Goal: Transaction & Acquisition: Obtain resource

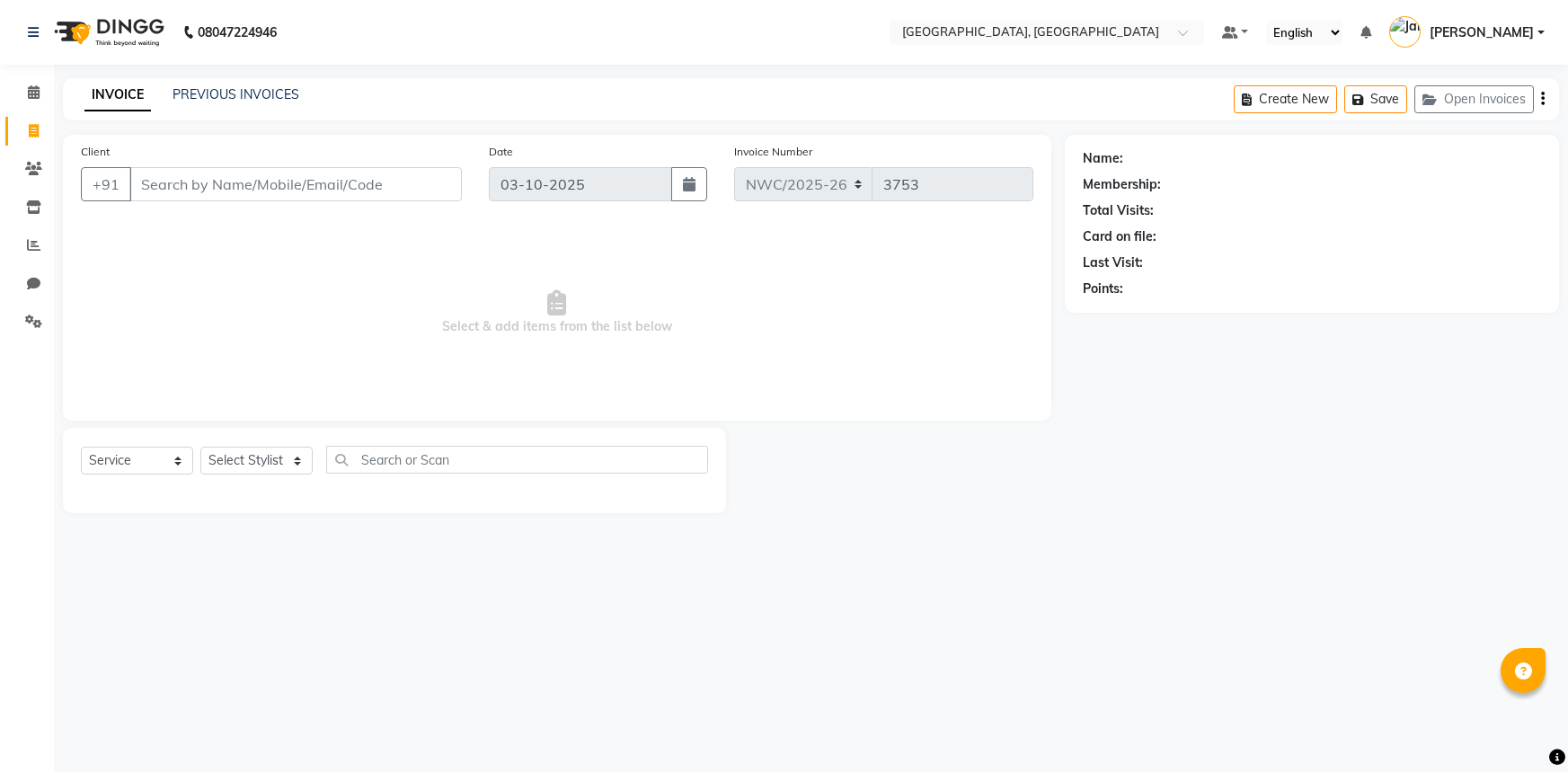
select select "service"
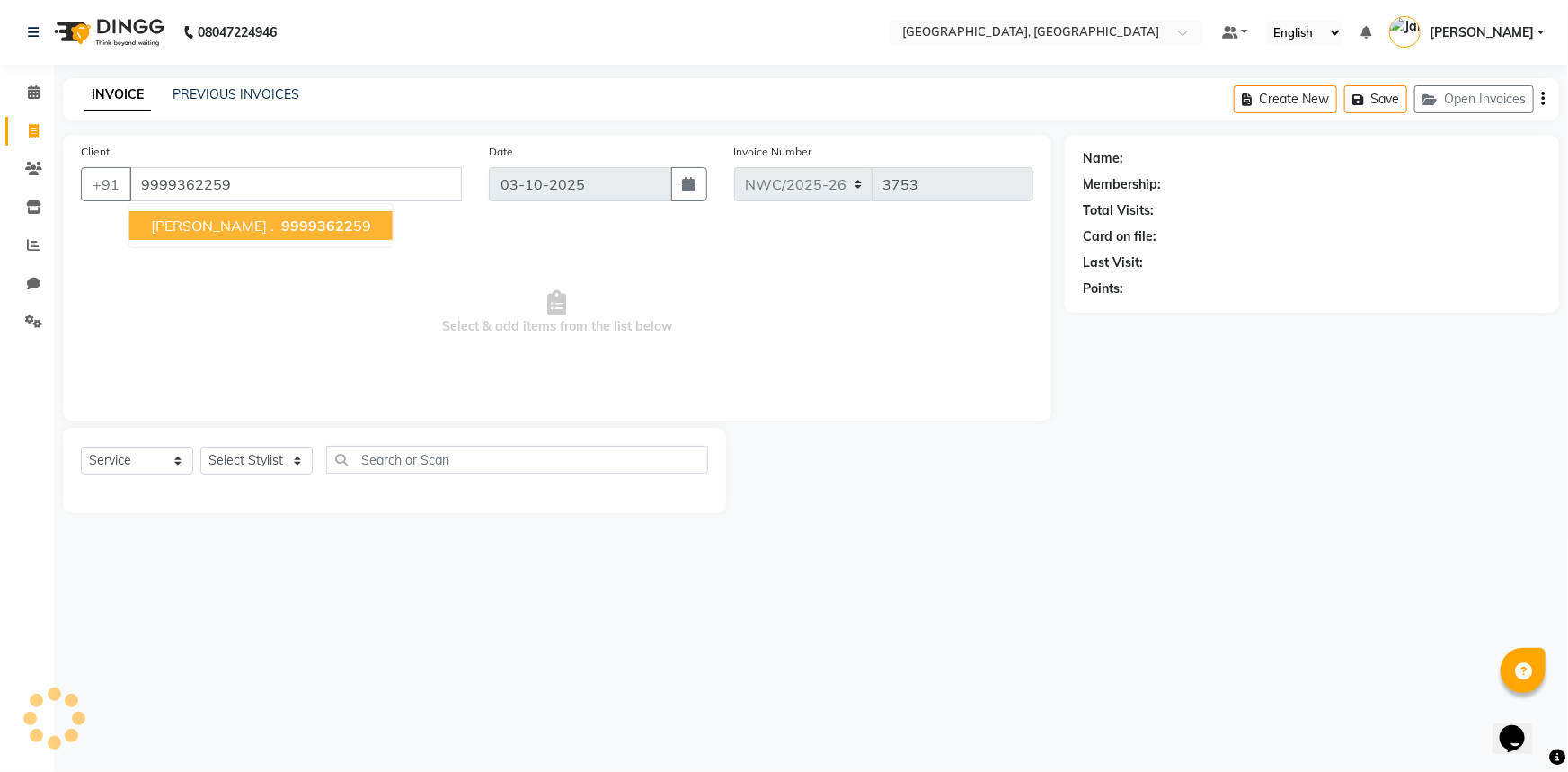
type input "9999362259"
select select "1: Object"
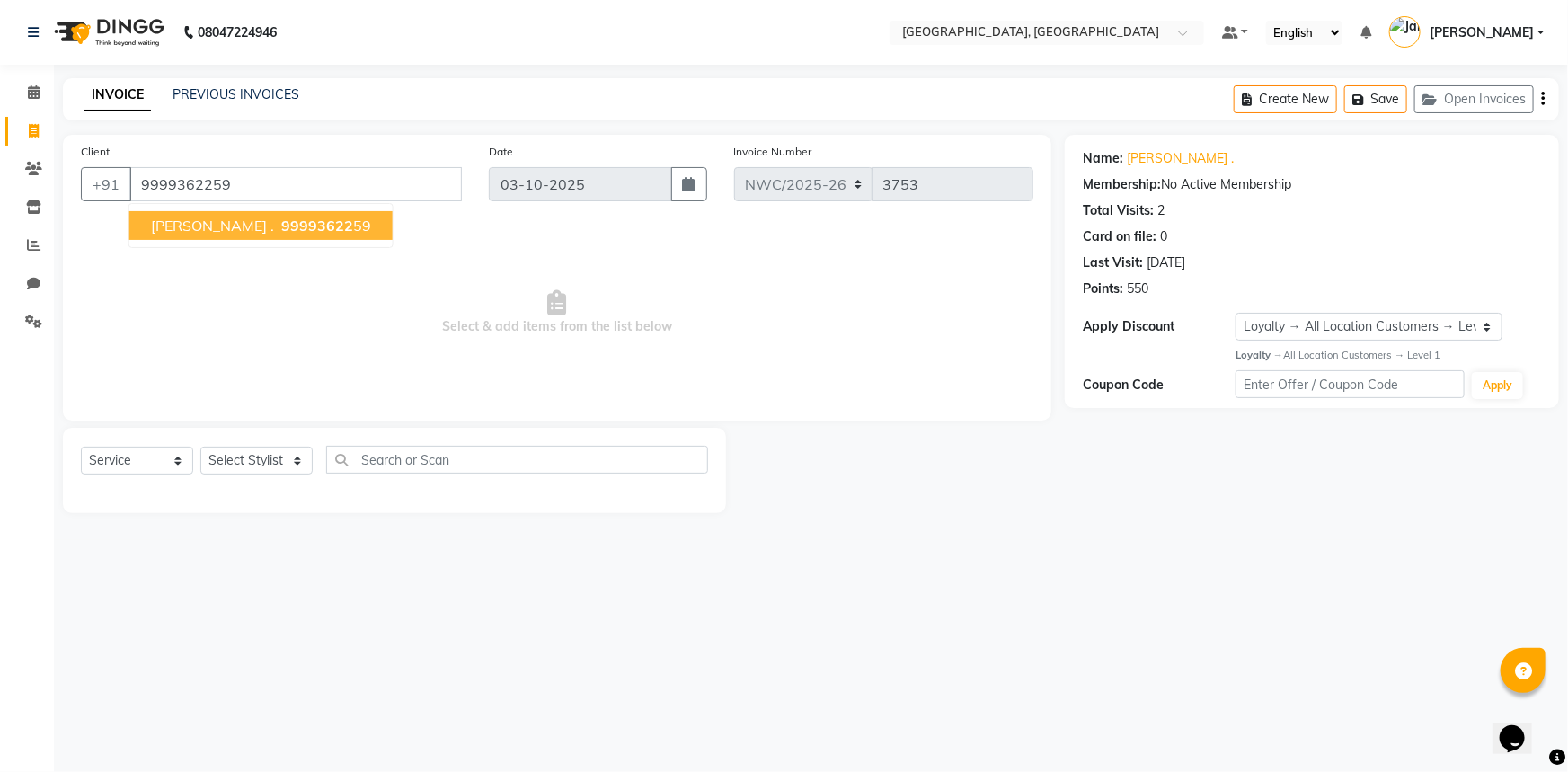
click at [254, 304] on span "Select & add items from the list below" at bounding box center [557, 312] width 952 height 179
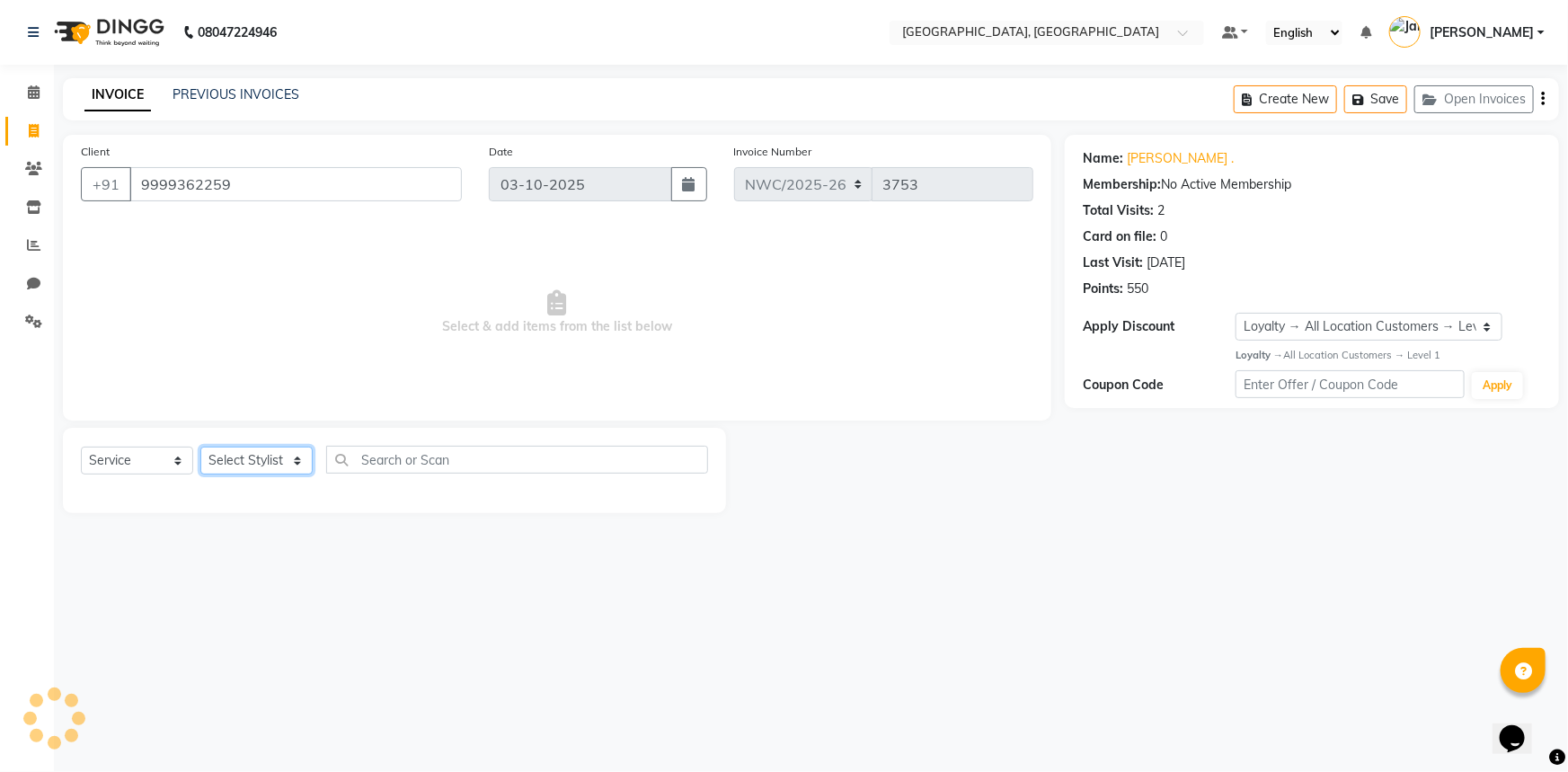
click at [245, 456] on select "Select Stylist Aneeta Ankush-pdct Arshad_asst Arun_pdct Ashish_asst Counter_Sal…" at bounding box center [256, 461] width 112 height 28
select select "84834"
click at [200, 447] on select "Select Stylist Aneeta Ankush-pdct Arshad_asst Arun_pdct Ashish_asst Counter_Sal…" at bounding box center [256, 461] width 112 height 28
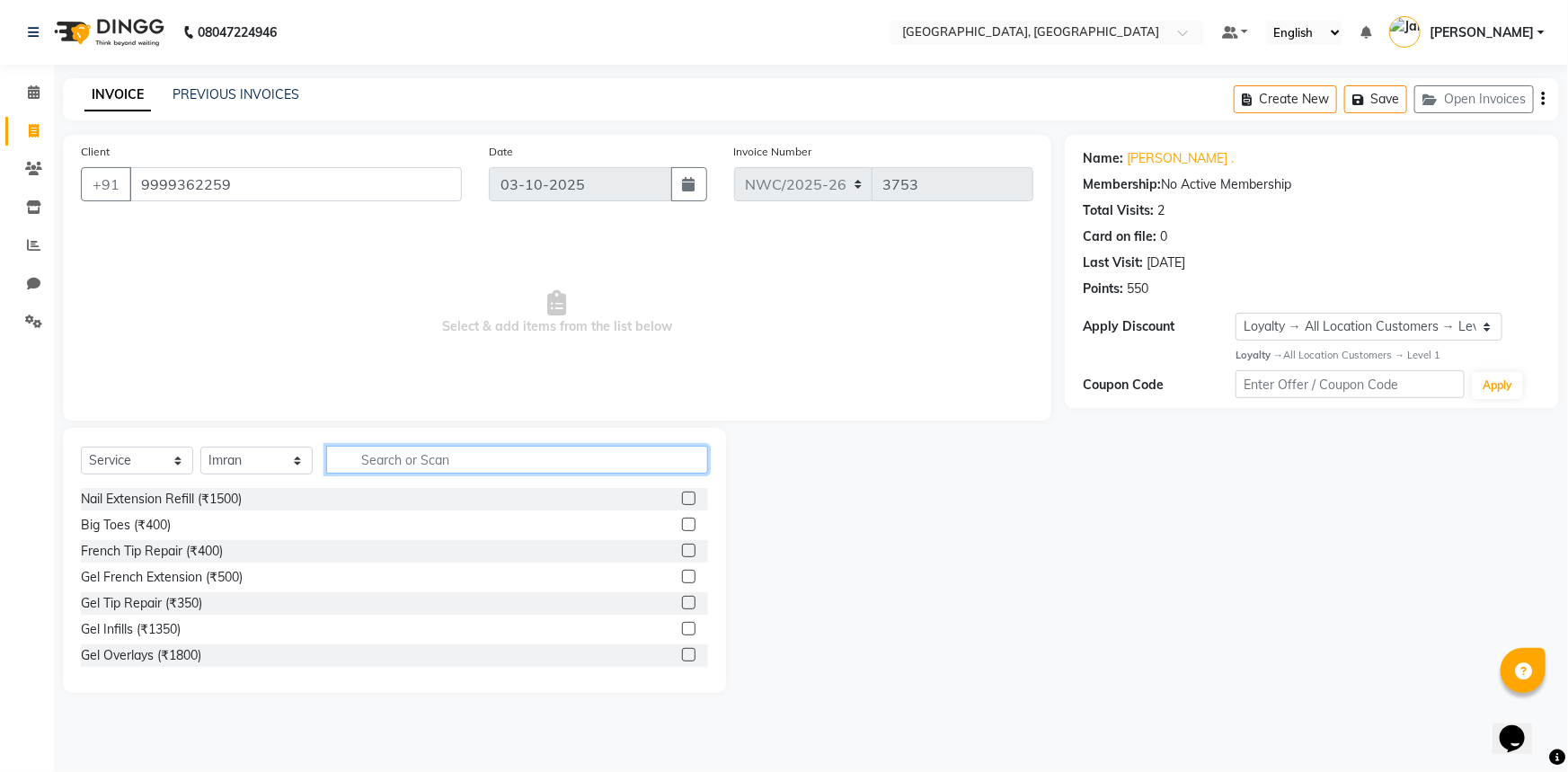
click at [413, 457] on input "text" at bounding box center [517, 460] width 382 height 28
type input "CUT"
click at [682, 523] on label at bounding box center [689, 524] width 13 height 13
click at [682, 523] on input "checkbox" at bounding box center [688, 525] width 12 height 12
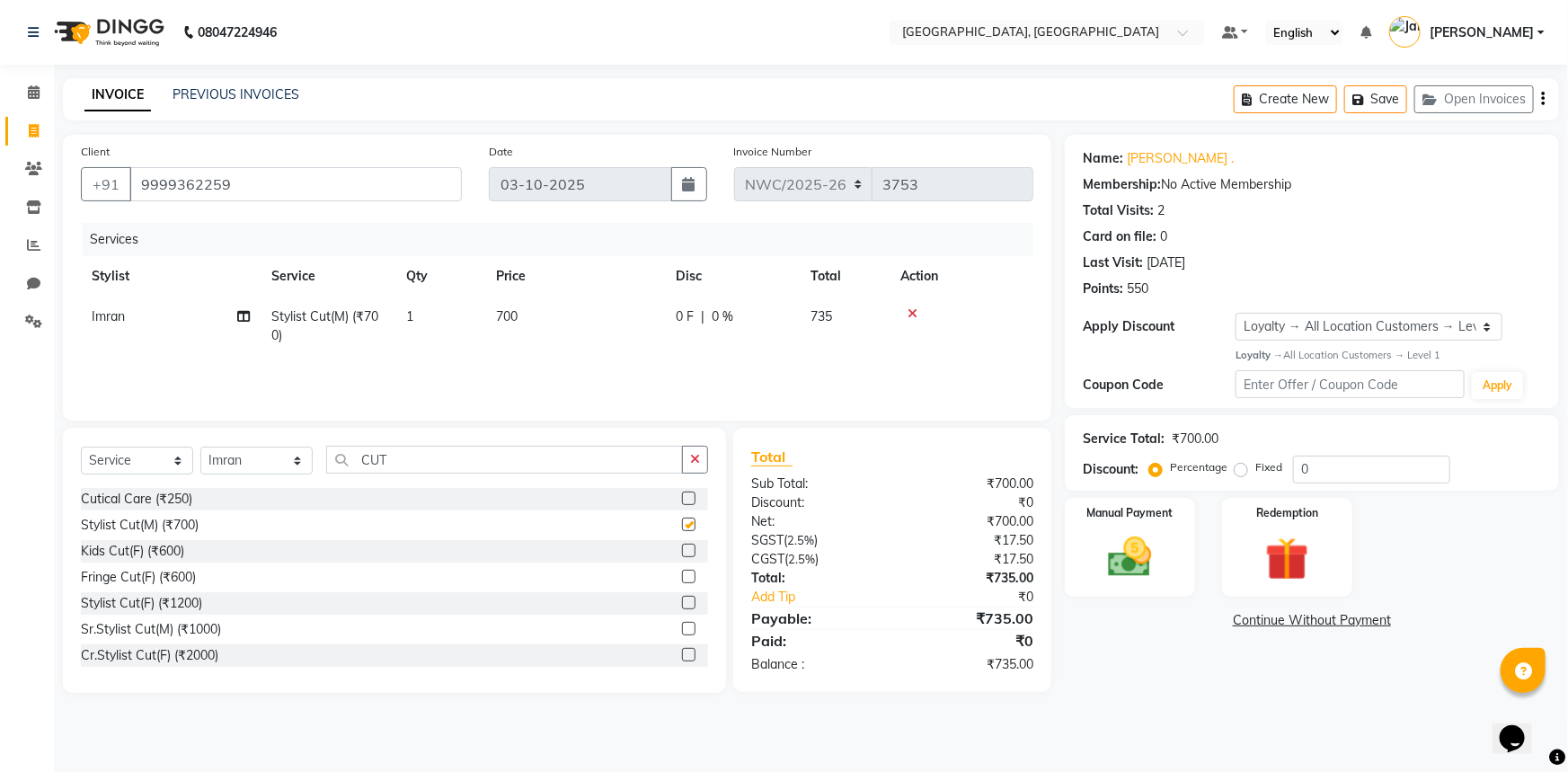
checkbox input "false"
click at [528, 316] on td "700" at bounding box center [575, 325] width 179 height 59
select select "84834"
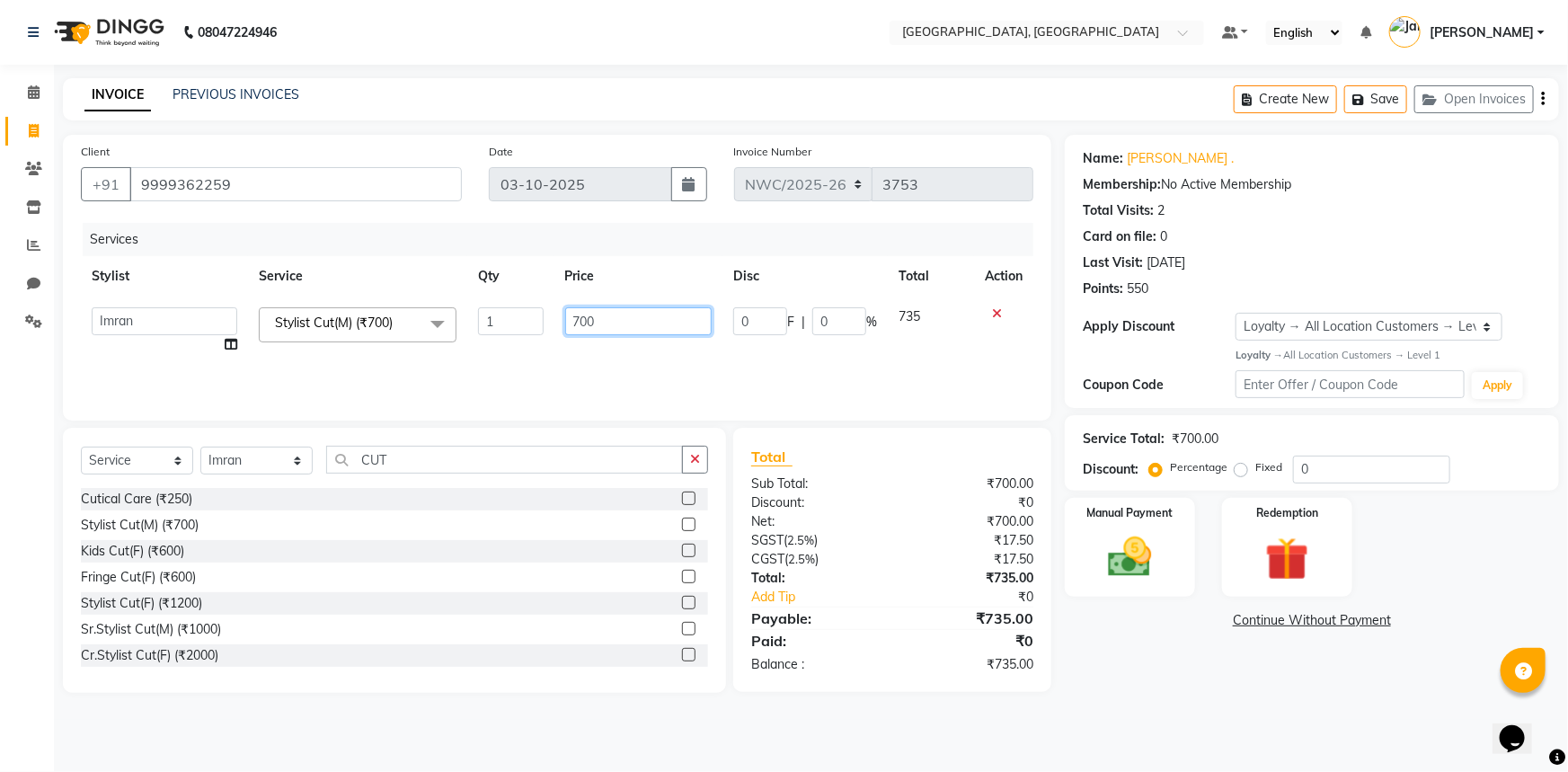
drag, startPoint x: 620, startPoint y: 312, endPoint x: 554, endPoint y: 316, distance: 66.1
click at [554, 316] on td "700" at bounding box center [638, 330] width 169 height 68
type input "500"
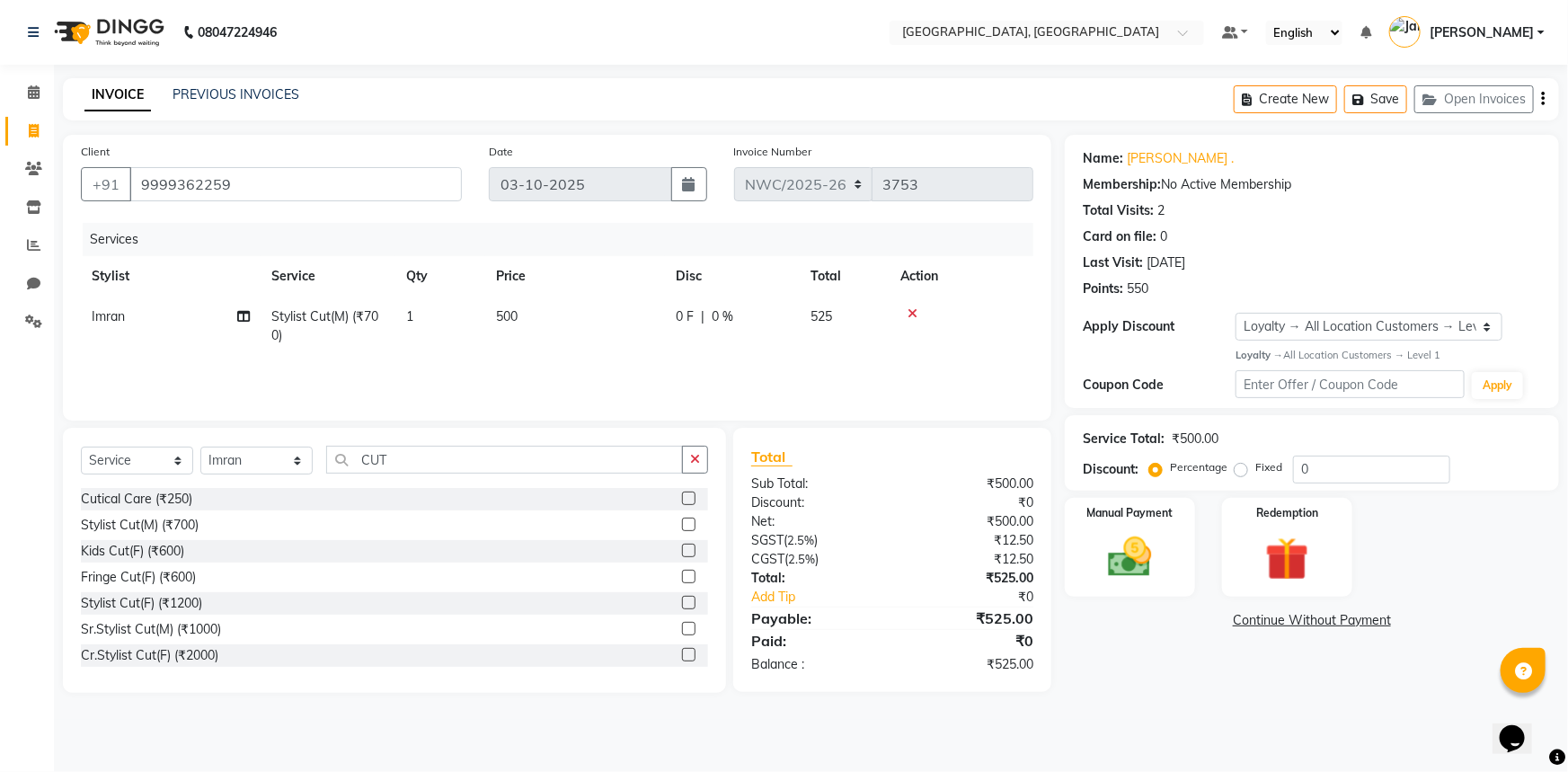
click at [577, 367] on div "Services Stylist Service Qty Price Disc Total Action Imran Stylist Cut(M) (₹700…" at bounding box center [557, 312] width 952 height 179
click at [1156, 565] on img at bounding box center [1130, 557] width 74 height 52
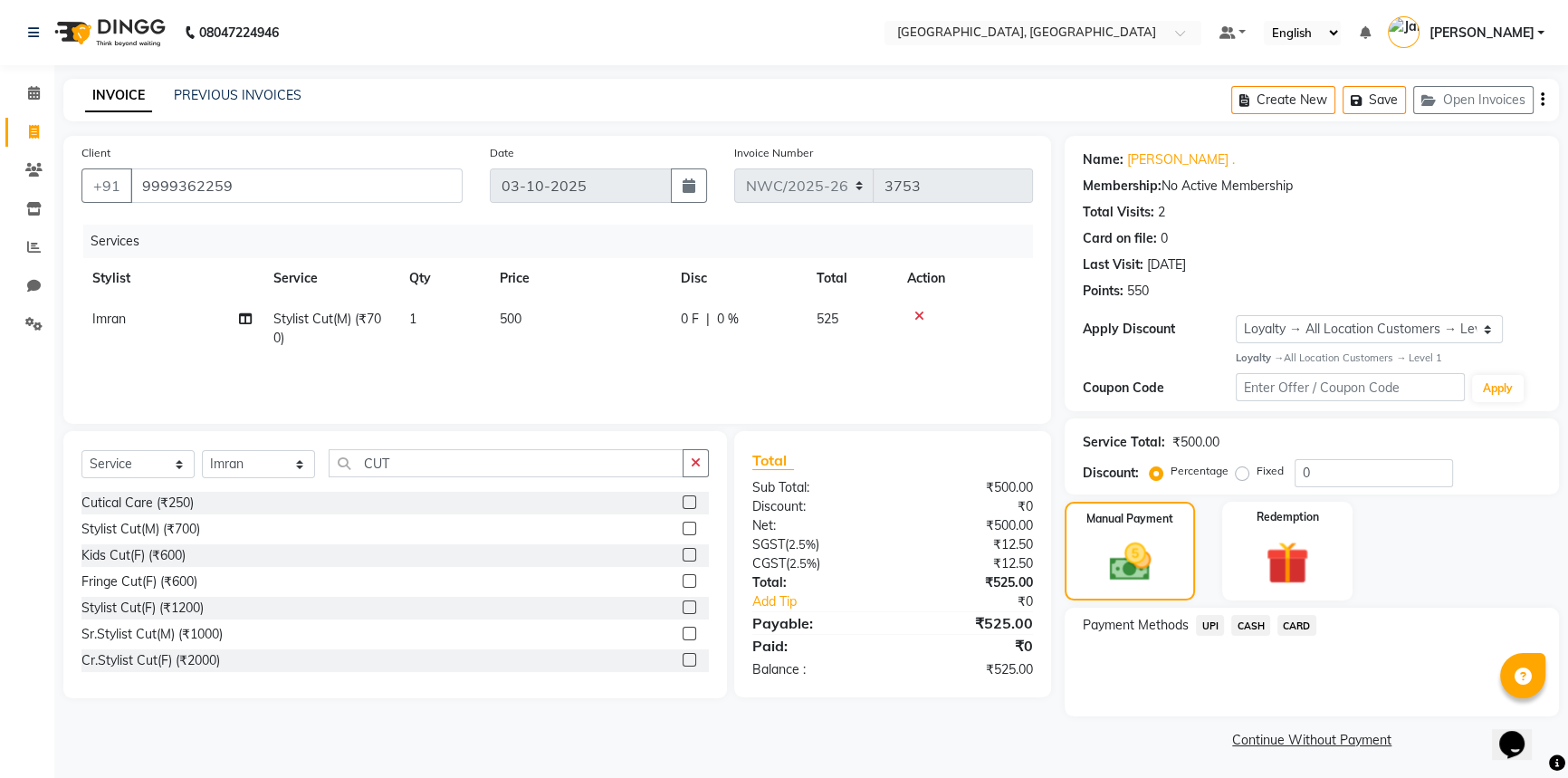
click at [1216, 625] on span "UPI" at bounding box center [1210, 625] width 28 height 21
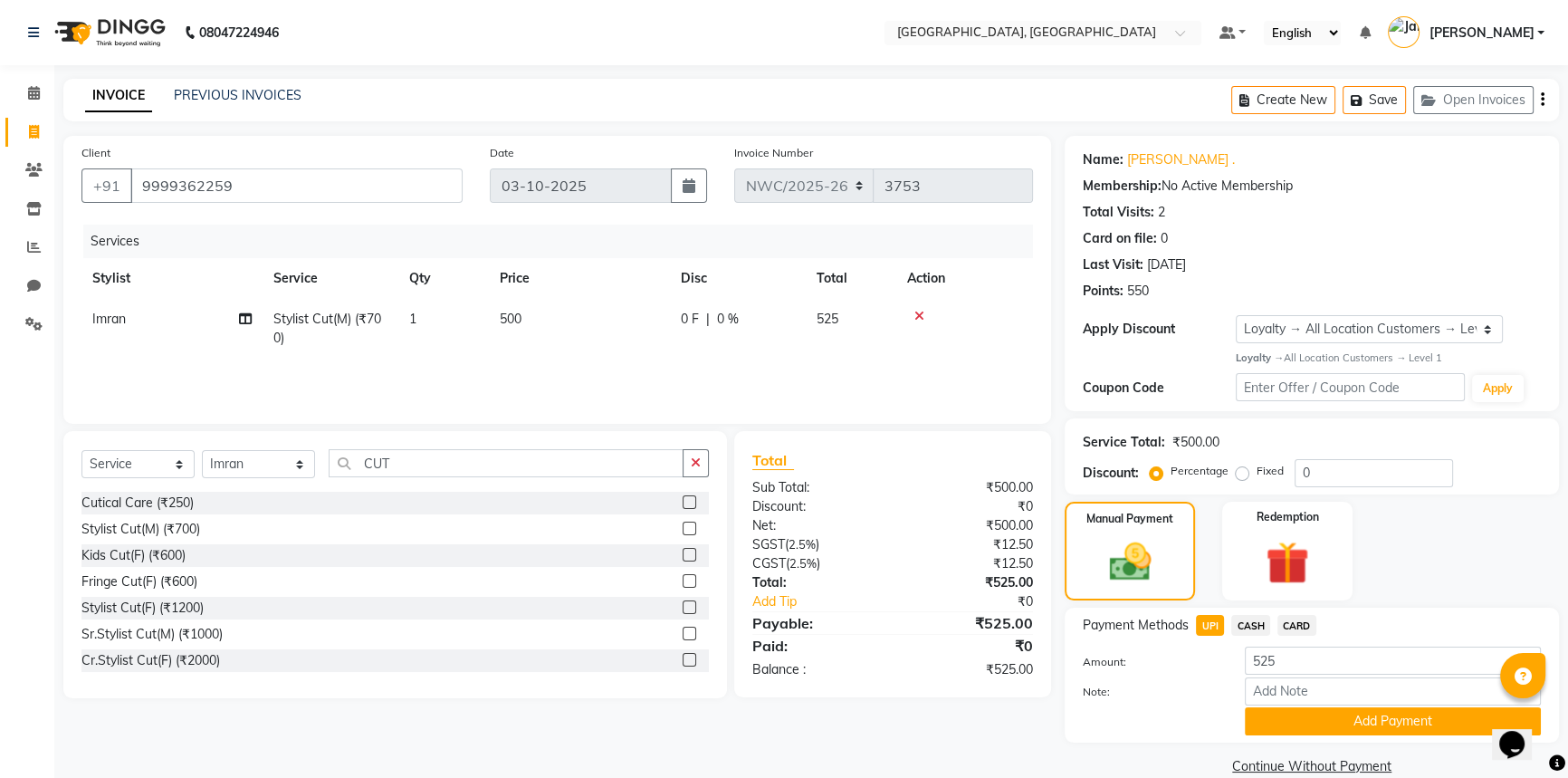
scroll to position [29, 0]
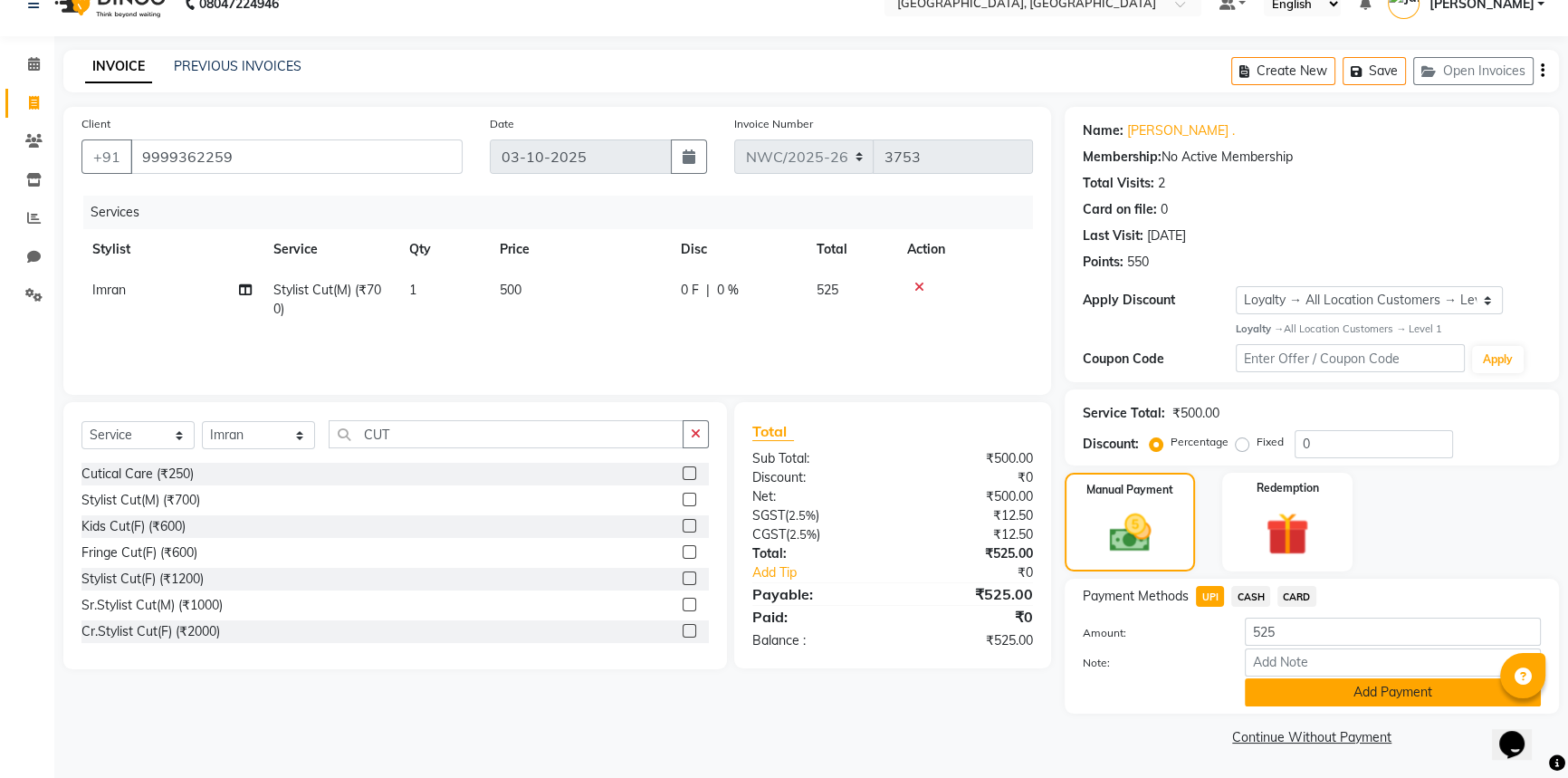
click at [1262, 693] on button "Add Payment" at bounding box center [1393, 692] width 296 height 28
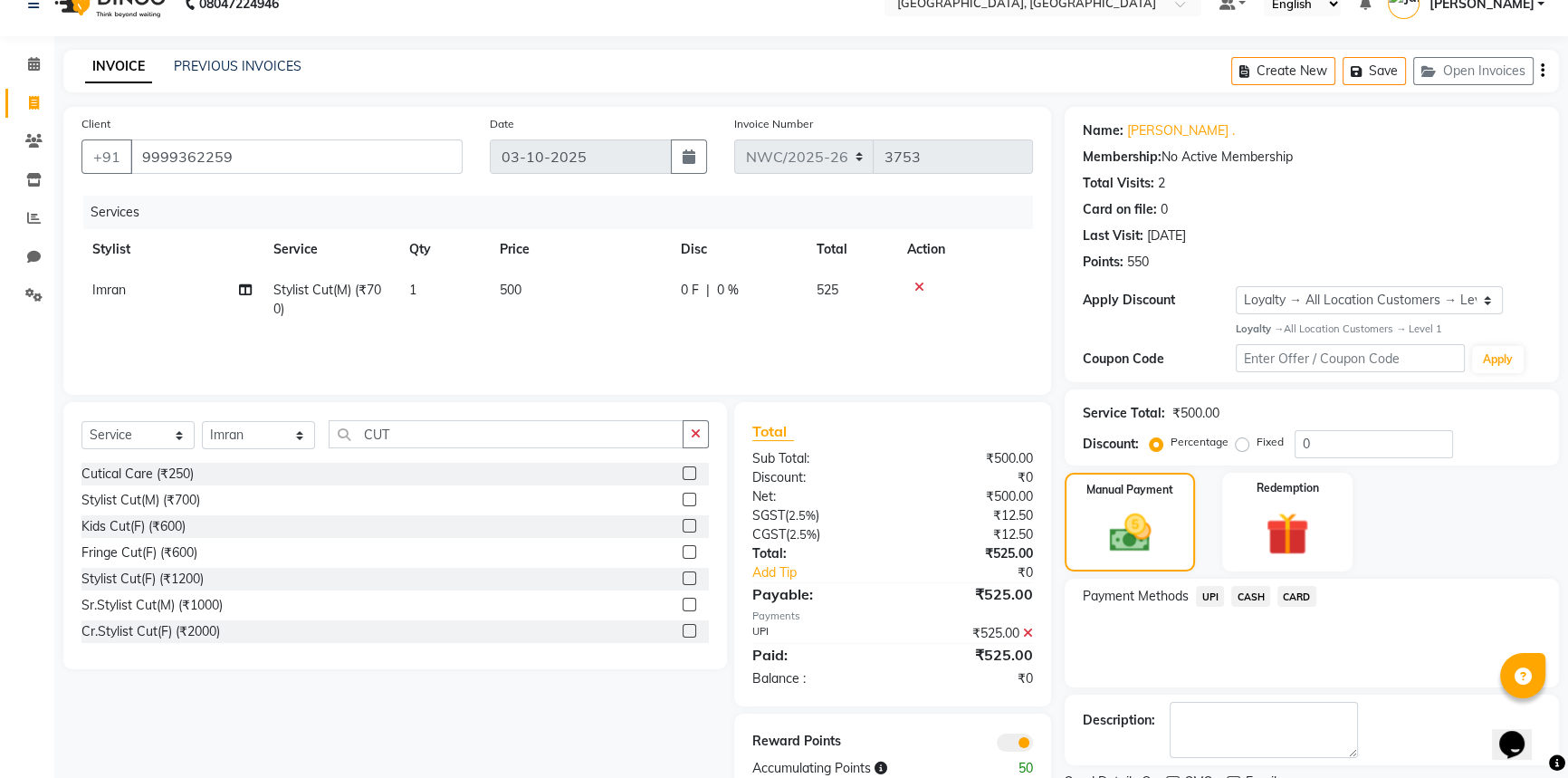
scroll to position [105, 0]
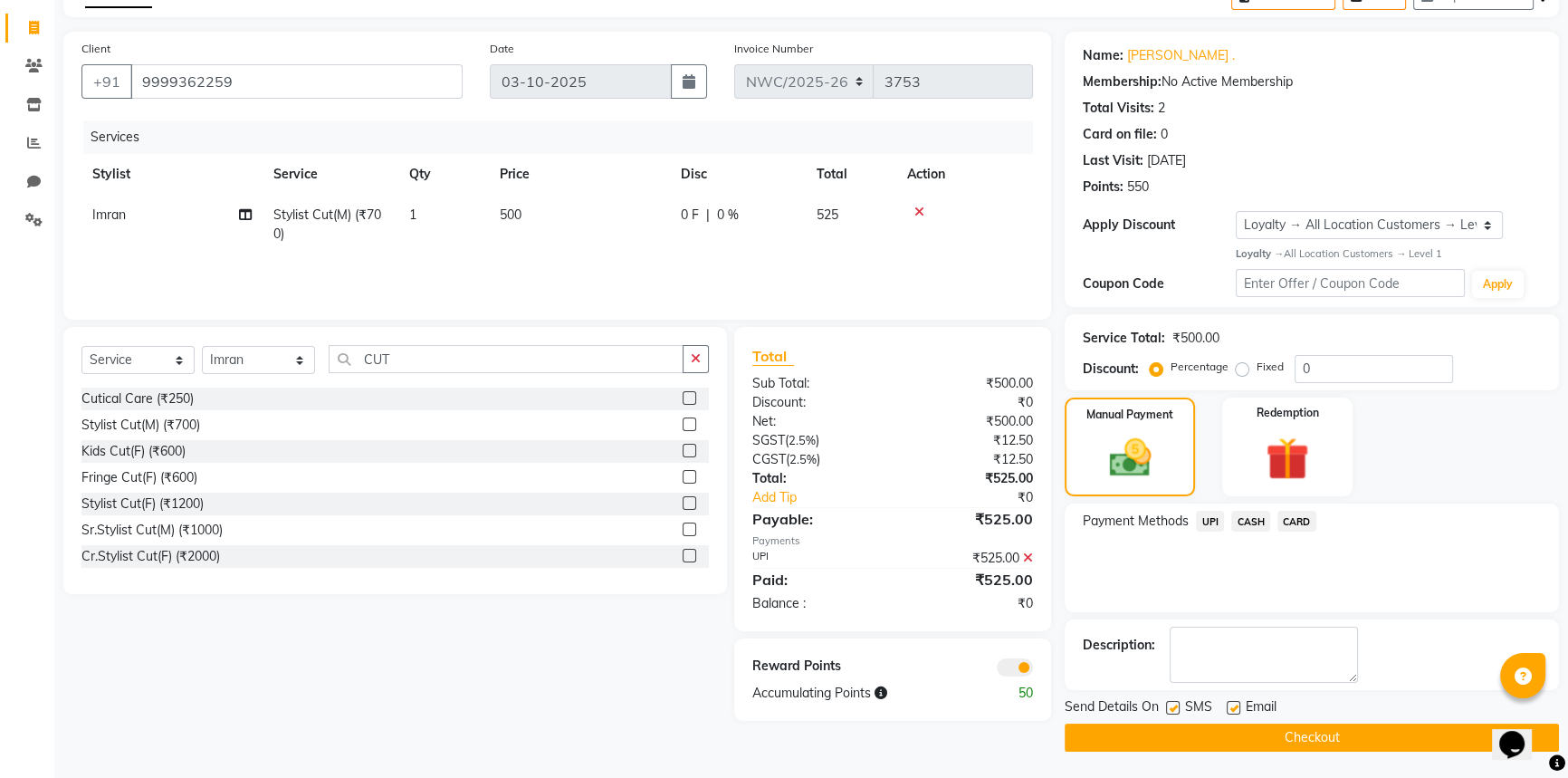
click at [1271, 746] on button "Checkout" at bounding box center [1312, 737] width 494 height 28
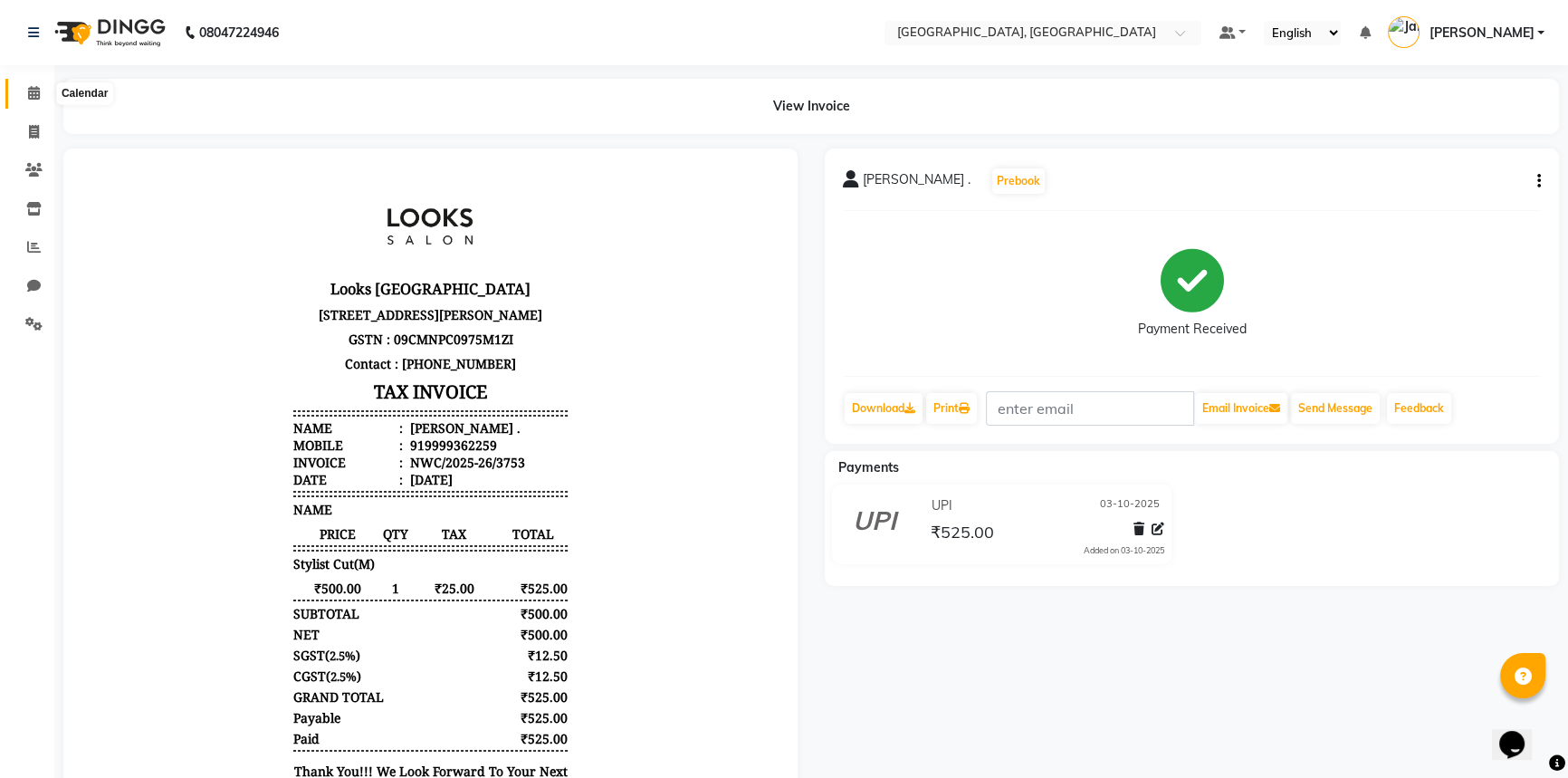
click at [25, 95] on span at bounding box center [34, 93] width 32 height 21
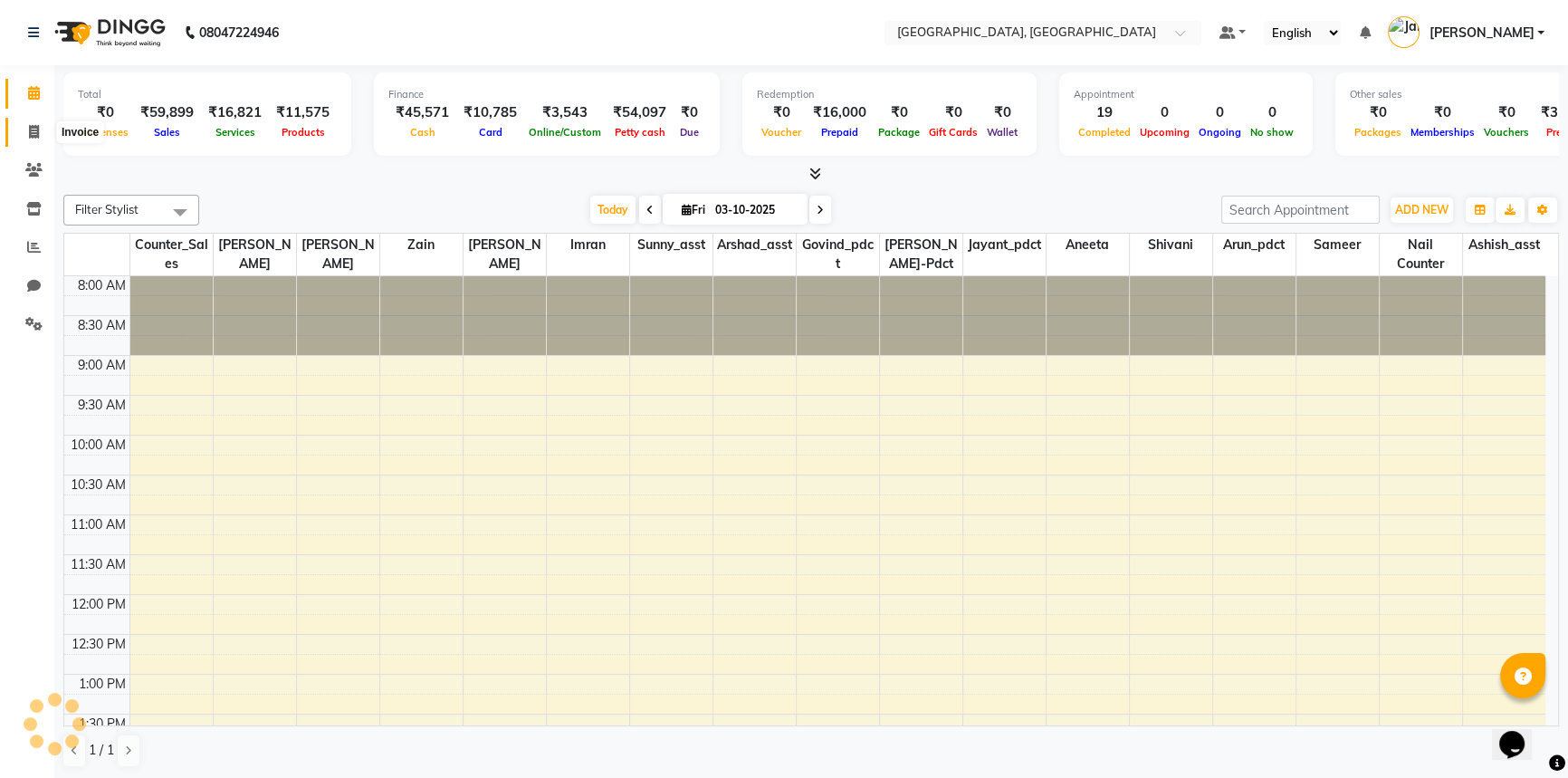
drag, startPoint x: 40, startPoint y: 138, endPoint x: 58, endPoint y: 147, distance: 20.1
click at [40, 138] on span at bounding box center [34, 133] width 32 height 21
select select "service"
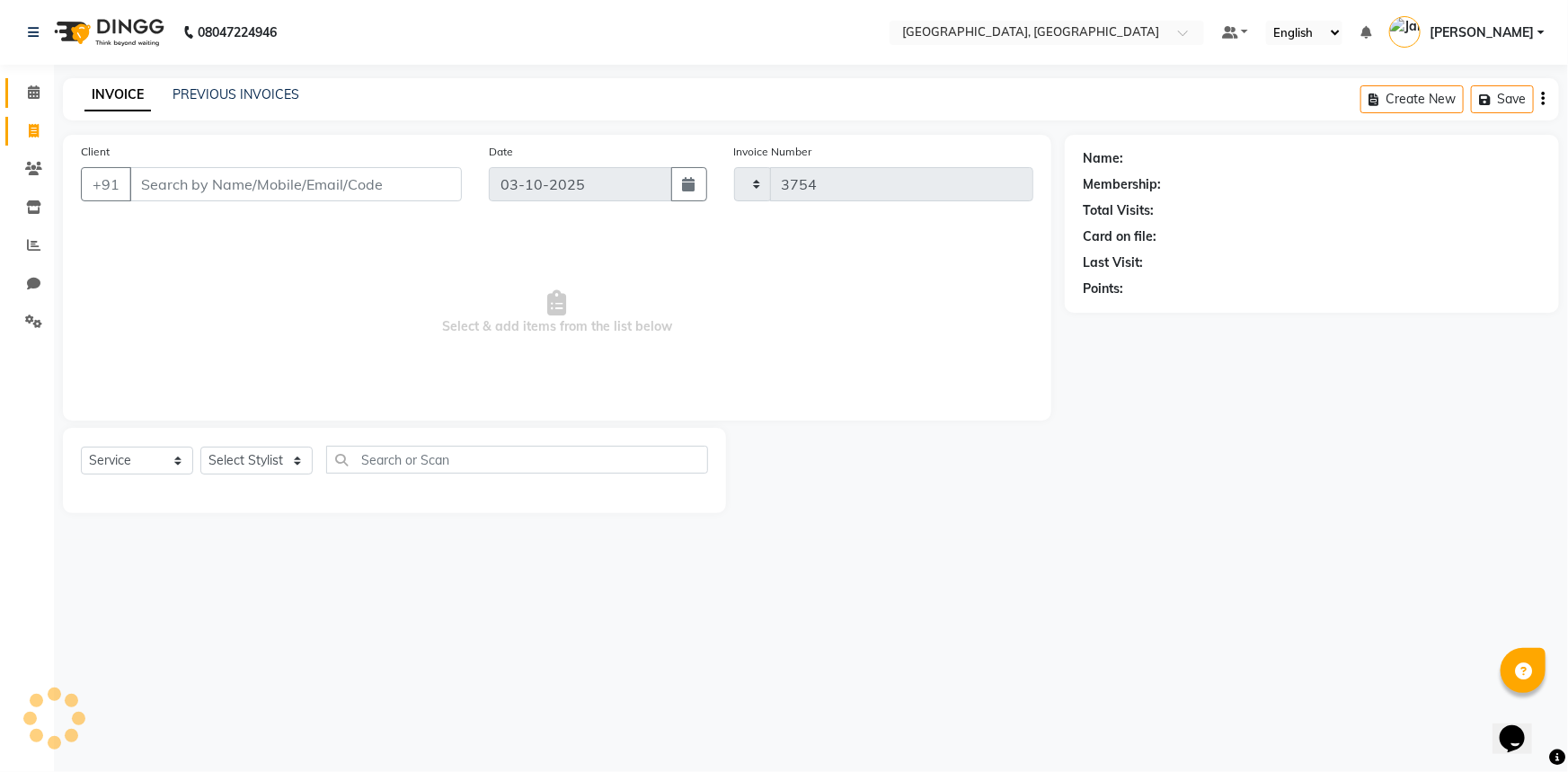
click at [18, 97] on span at bounding box center [34, 93] width 32 height 21
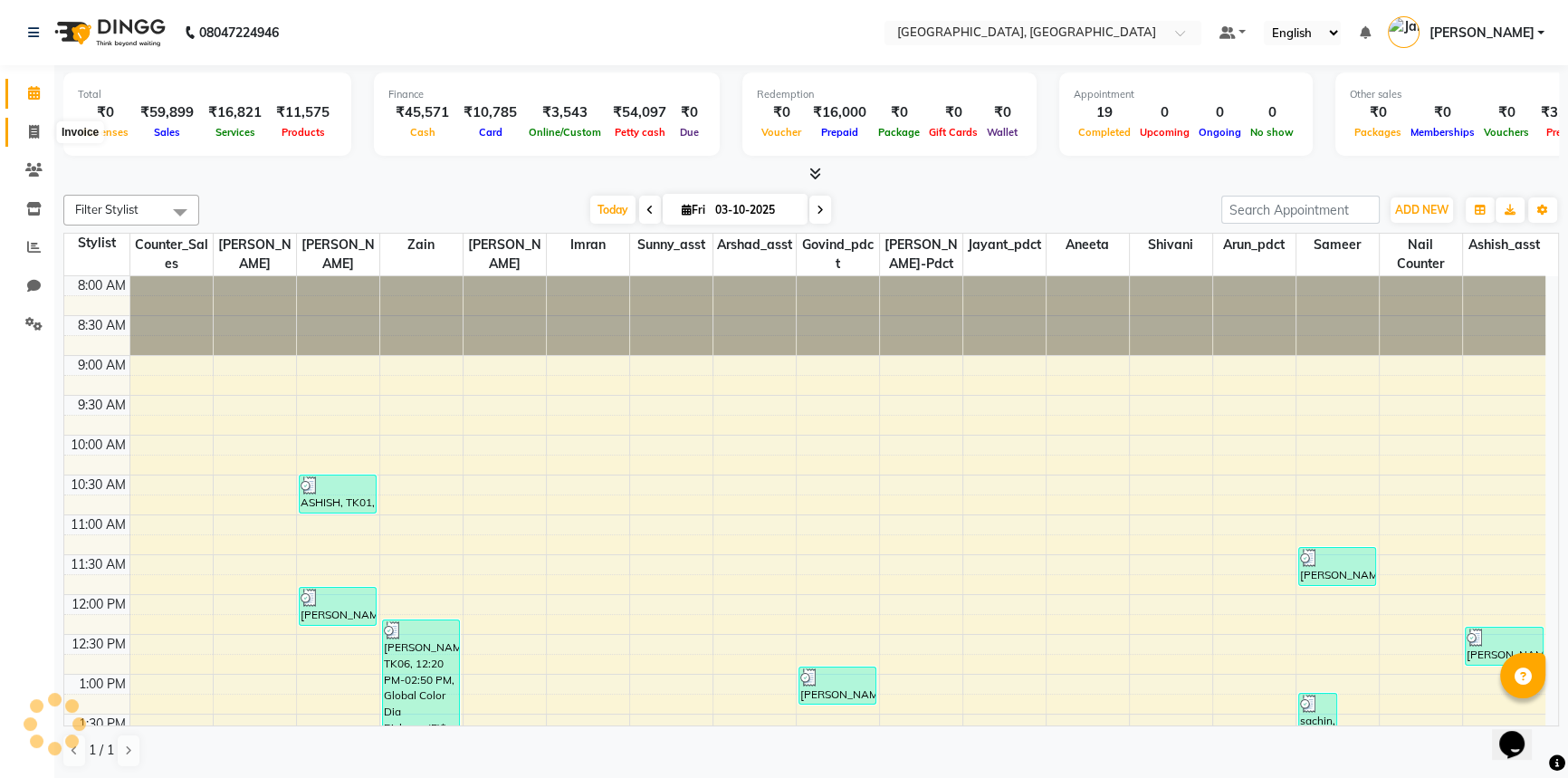
click at [36, 137] on icon at bounding box center [34, 132] width 10 height 13
select select "service"
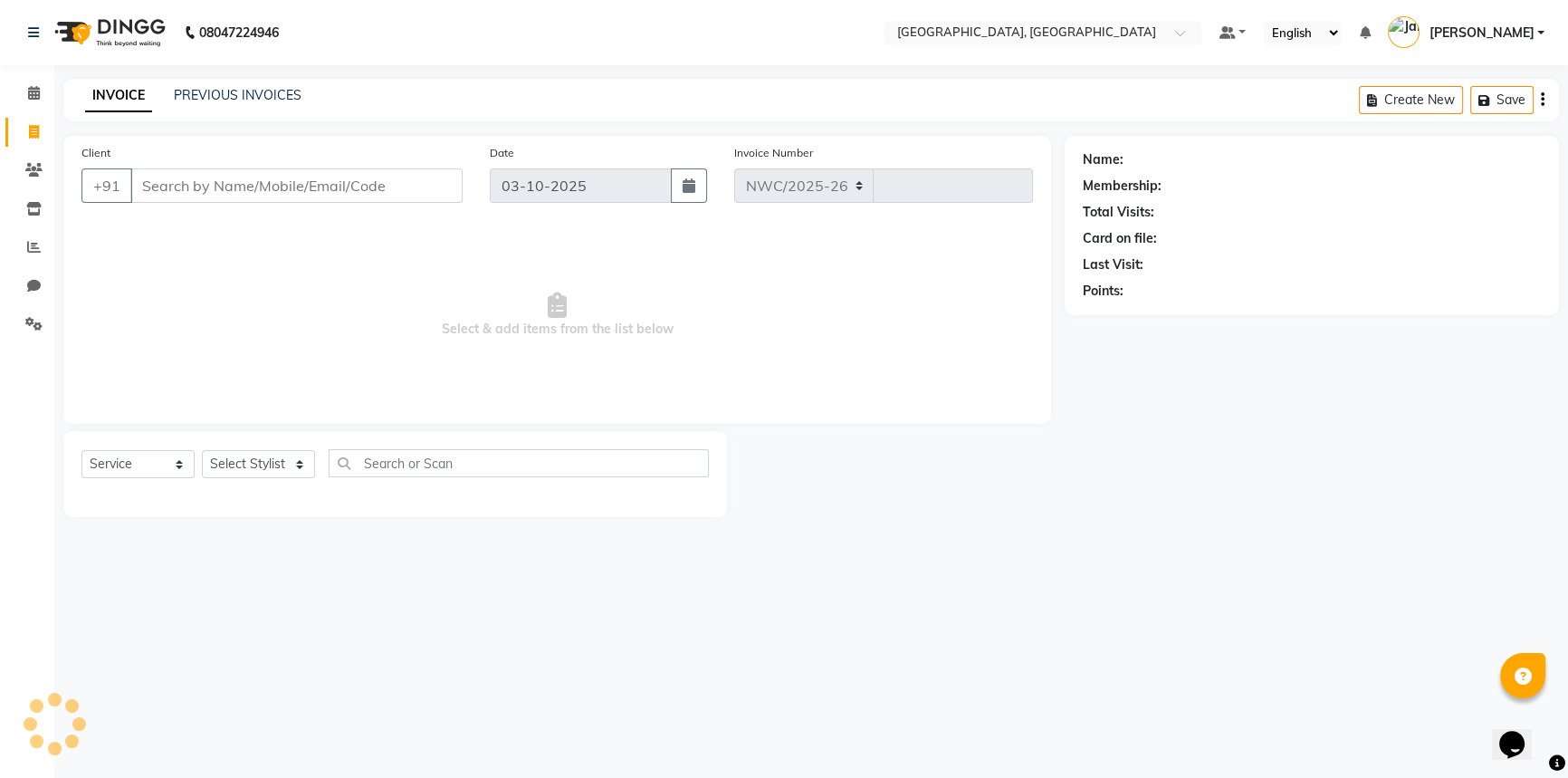
select select "8574"
type input "3754"
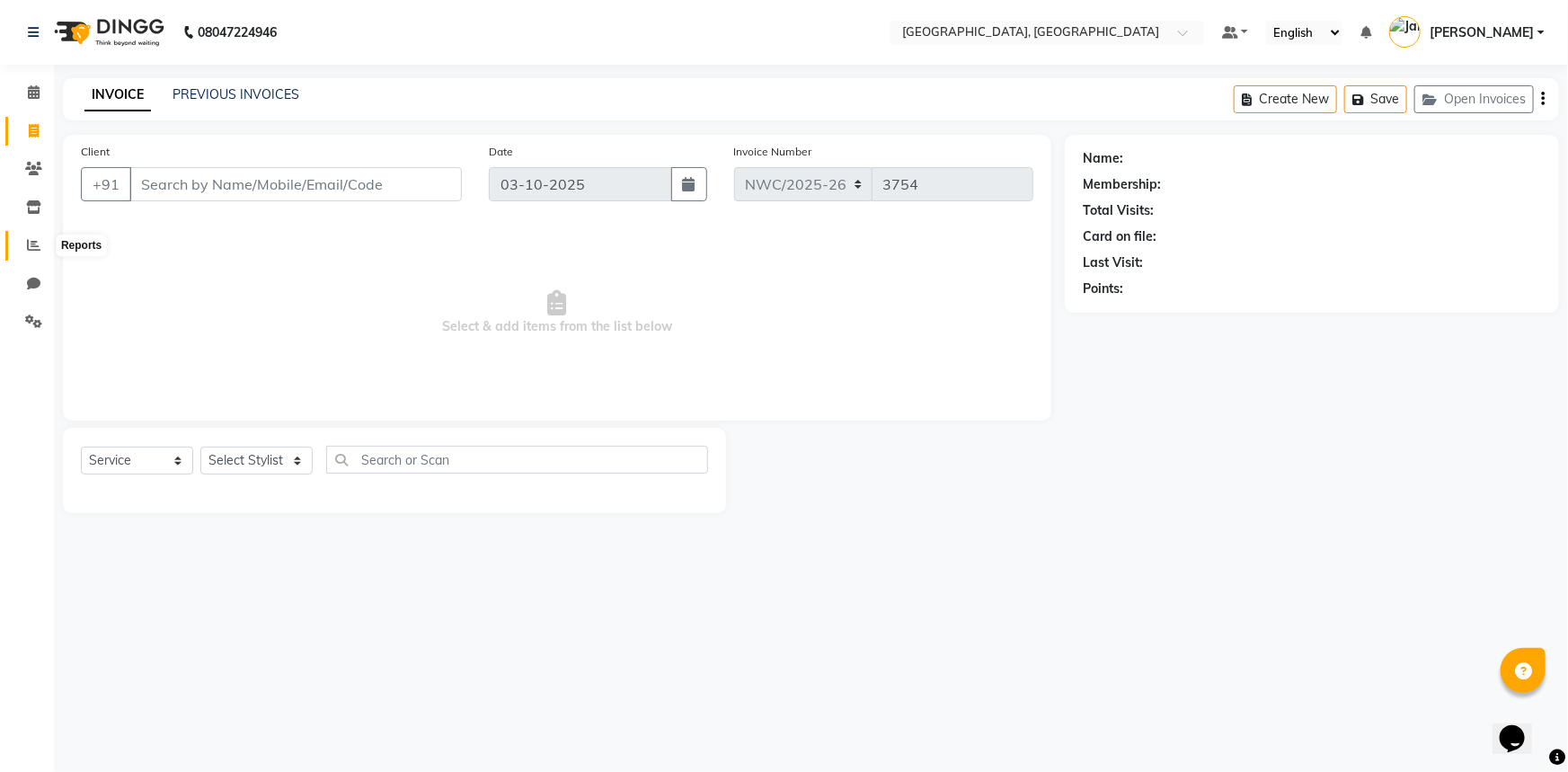
click at [30, 241] on icon at bounding box center [34, 245] width 13 height 13
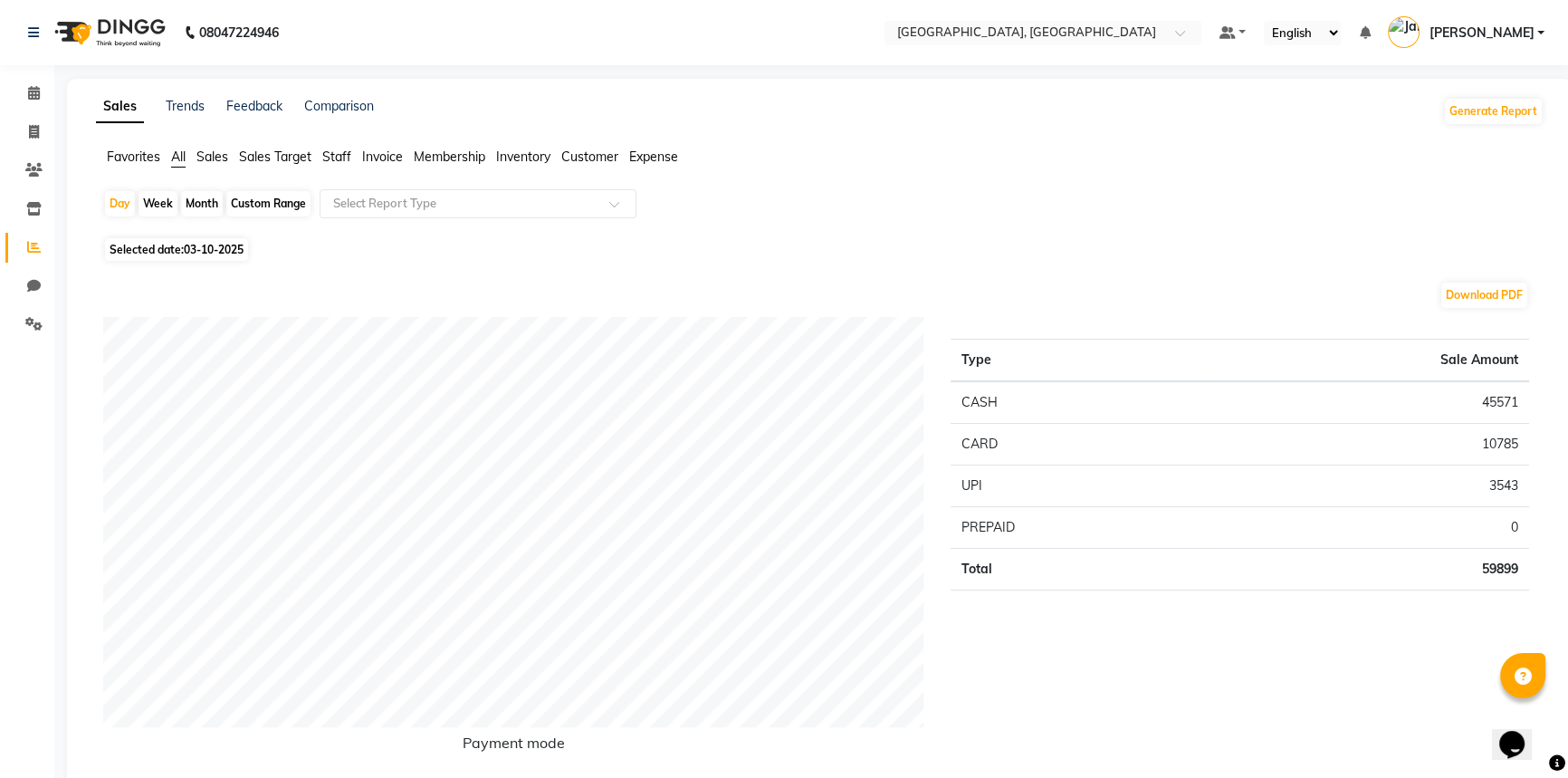
click at [255, 205] on div "Custom Range" at bounding box center [267, 203] width 84 height 25
select select "10"
select select "2025"
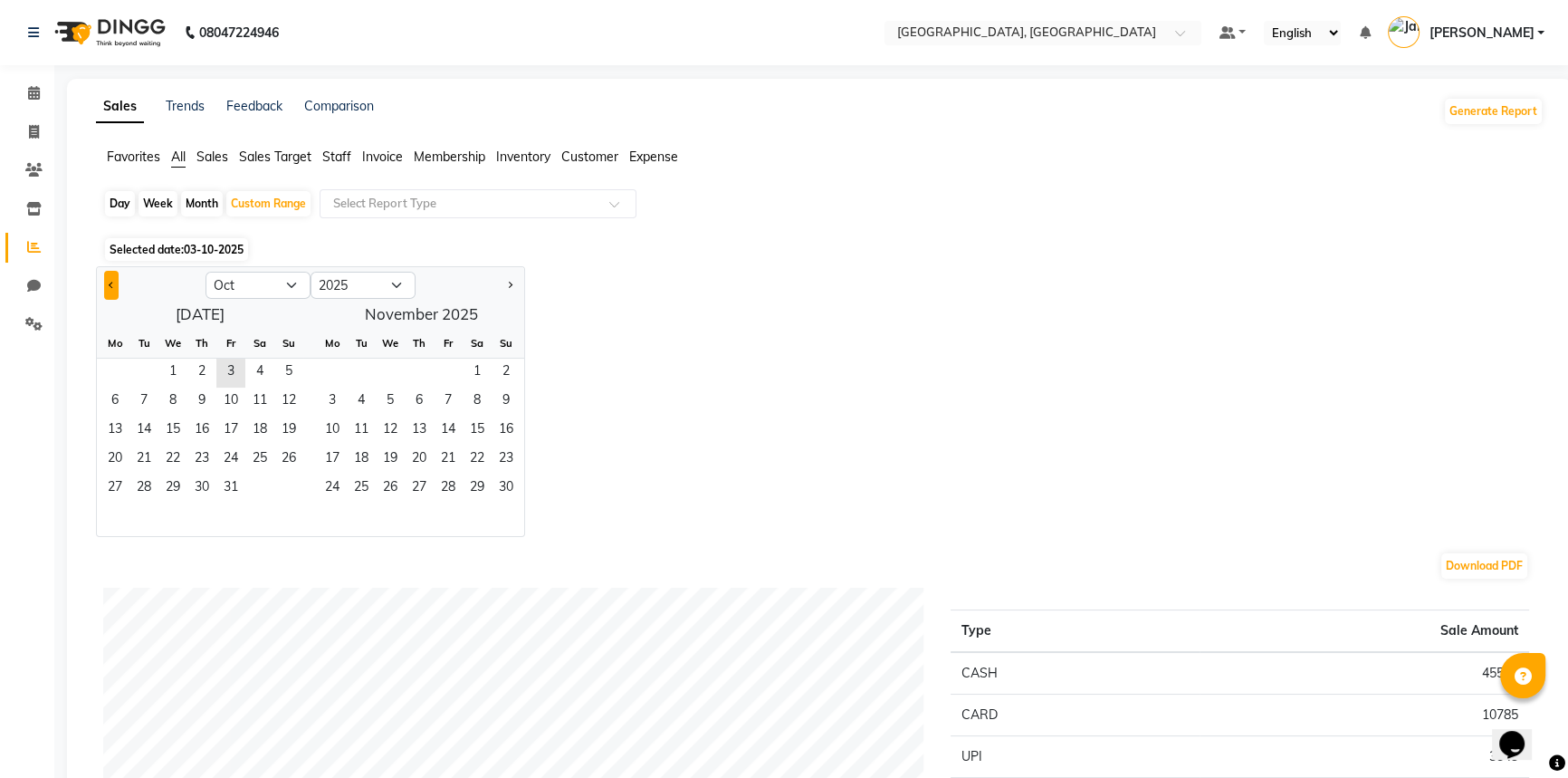
click at [105, 292] on button "Previous month" at bounding box center [111, 285] width 14 height 29
select select "8"
click at [234, 373] on span "1" at bounding box center [231, 373] width 29 height 29
click at [286, 488] on span "31" at bounding box center [288, 489] width 29 height 29
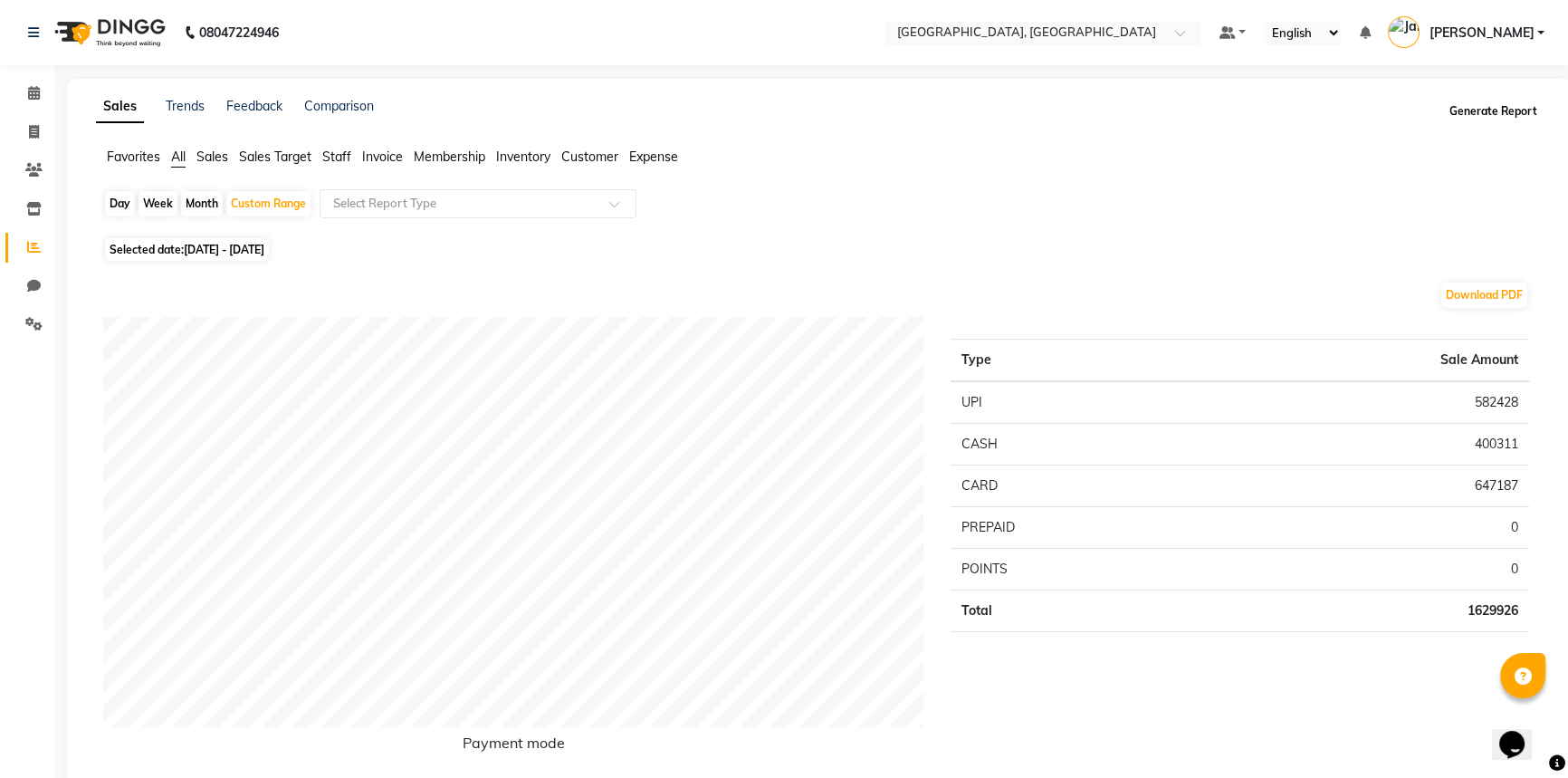
click at [1485, 110] on button "Generate Report" at bounding box center [1494, 111] width 97 height 25
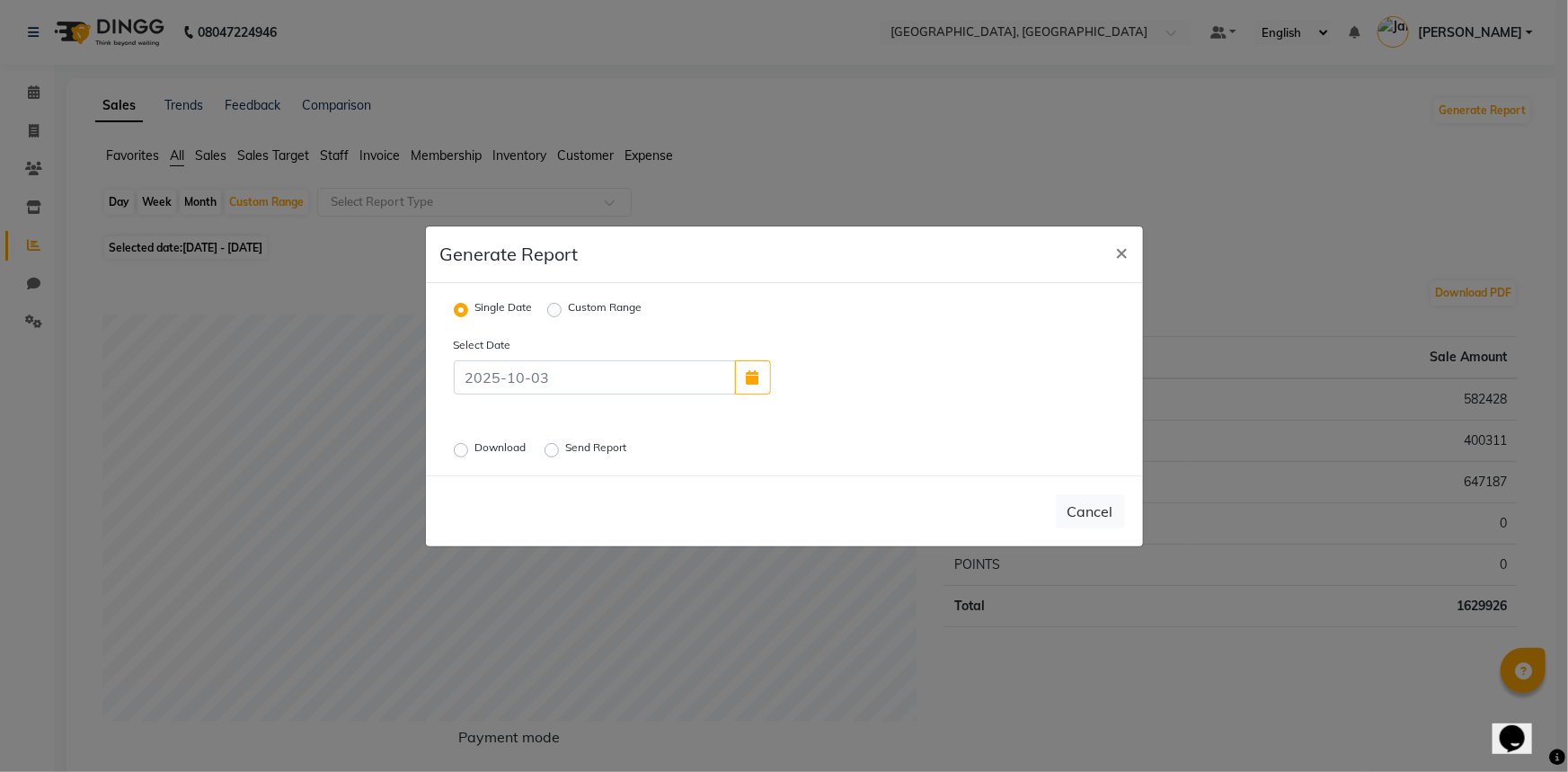
click at [569, 308] on label "Custom Range" at bounding box center [606, 309] width 74 height 21
click at [557, 308] on input "Custom Range" at bounding box center [556, 308] width 12 height 12
radio input "true"
select select "10"
select select "2025"
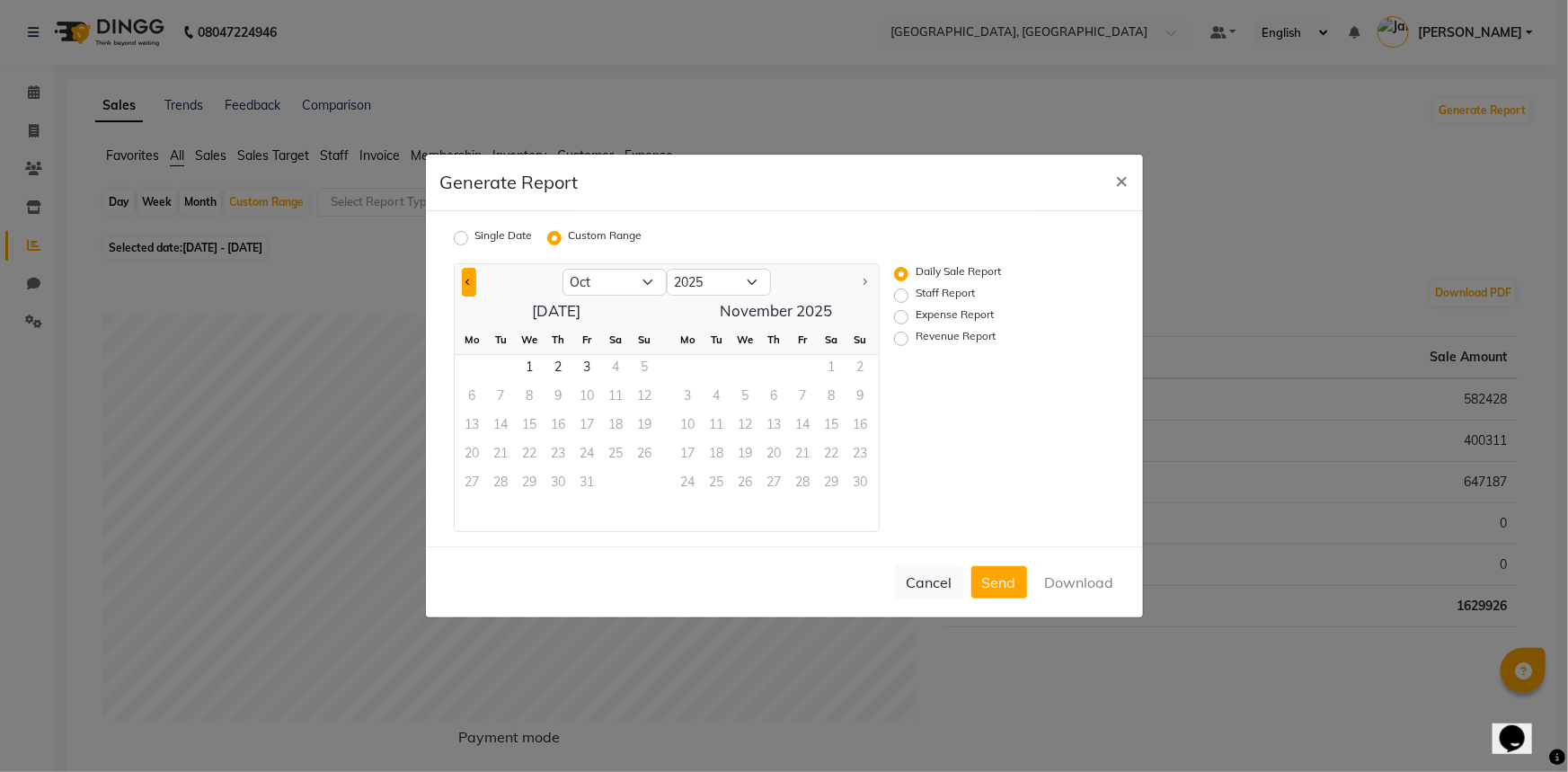
click at [468, 282] on span "Previous month" at bounding box center [468, 280] width 7 height 7
select select "8"
click at [593, 360] on span "1" at bounding box center [588, 369] width 29 height 29
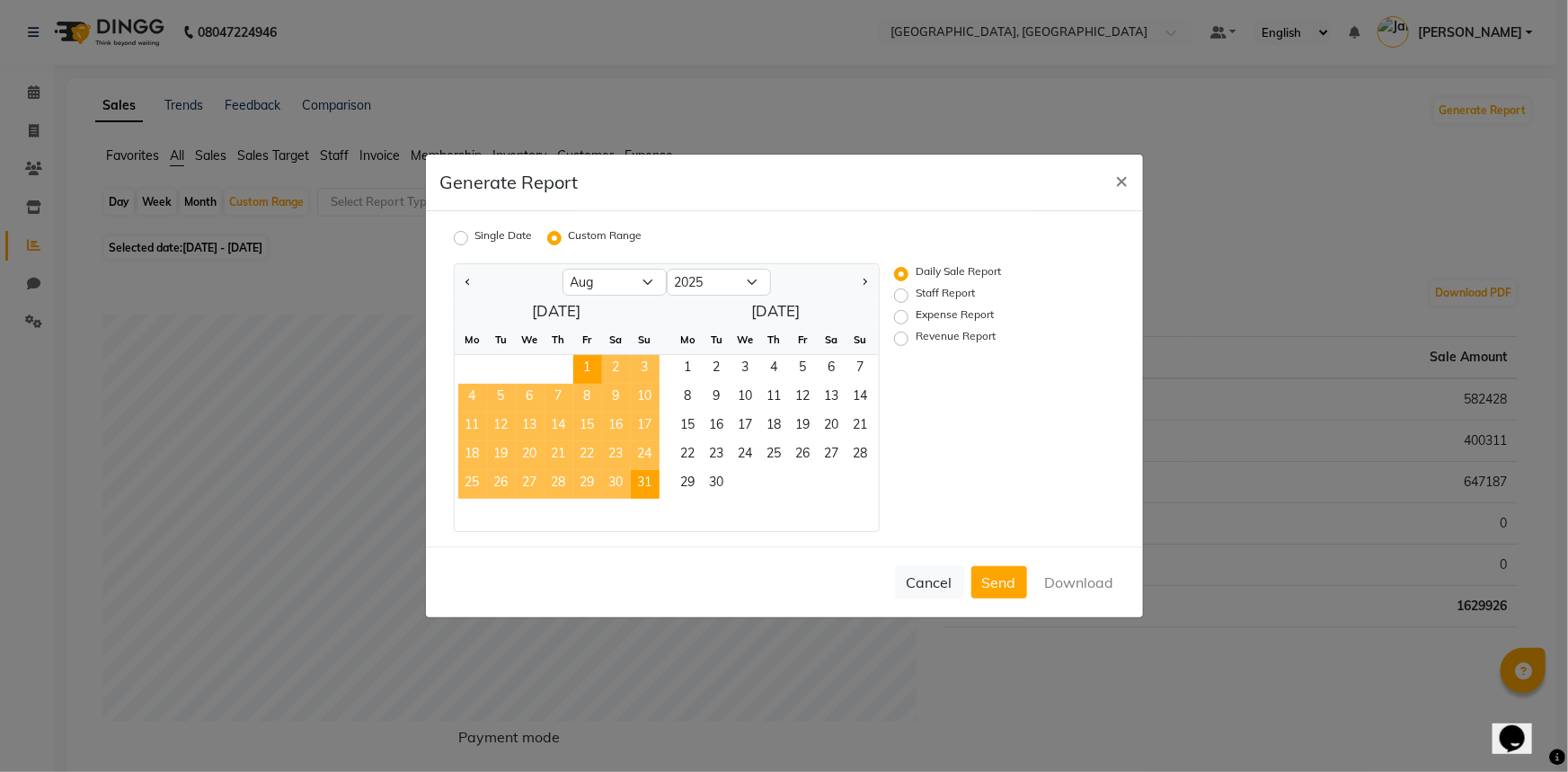
click at [649, 480] on span "31" at bounding box center [645, 484] width 29 height 29
click at [916, 335] on label "Revenue Report" at bounding box center [956, 338] width 80 height 21
click at [901, 335] on input "Revenue Report" at bounding box center [904, 338] width 12 height 12
radio input "true"
click at [1050, 585] on button "Download" at bounding box center [1079, 582] width 91 height 33
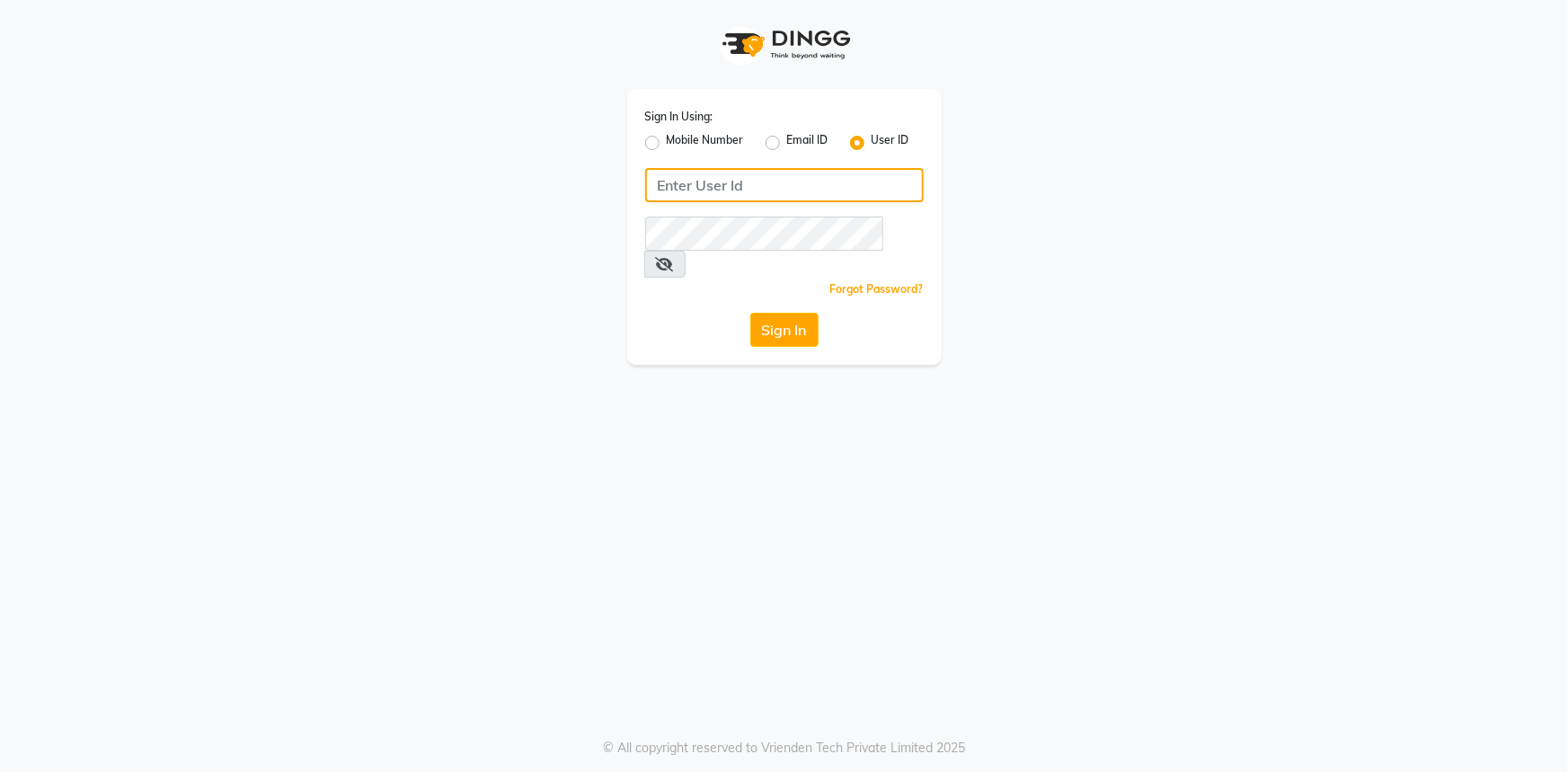
type input "E3784-01"
click at [776, 325] on div "Sign In Using: Mobile Number Email ID User ID E3784-01 Remember me Forgot Passw…" at bounding box center [784, 226] width 315 height 276
click at [776, 315] on button "Sign In" at bounding box center [784, 330] width 68 height 35
